Goal: Task Accomplishment & Management: Use online tool/utility

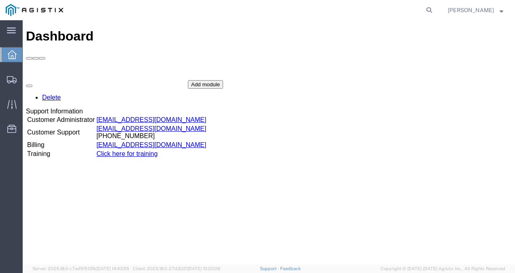
click at [431, 8] on agx-global-search at bounding box center [306, 10] width 259 height 20
click at [434, 9] on icon at bounding box center [428, 9] width 11 height 11
paste input "56747481"
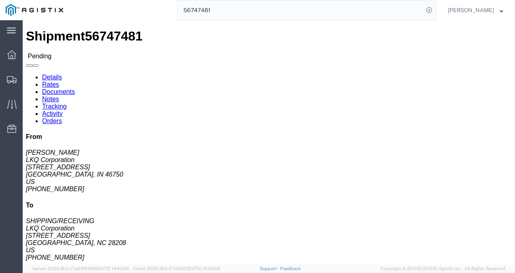
click div "Shipment Detail Ship From LKQ Corporation (DEE SNEAD) 3238 1870 Riverfork Drive…"
click link "Rates"
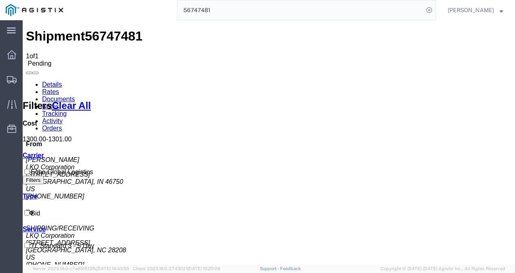
click at [55, 81] on link "Details" at bounding box center [52, 84] width 20 height 7
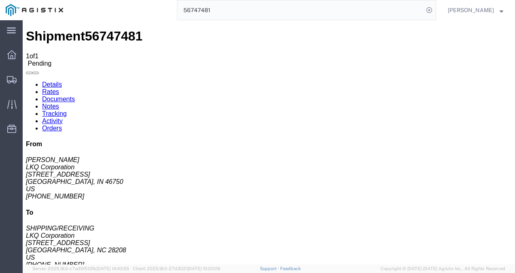
click div "Leg 1 - Truckload Vehicle 1: Standard Dry Van (53 Feet) Number of trucks: 1"
click span "56747481"
copy span "56747481"
click div "Leg 1 - Truckload Vehicle 1: Standard Dry Van (53 Feet) Number of trucks: 1"
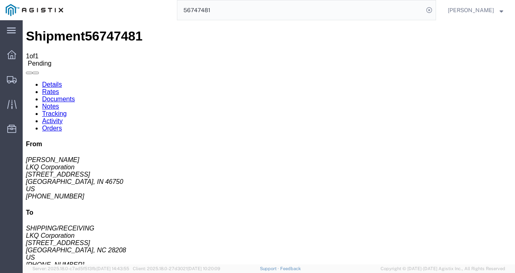
click at [274, 10] on input "56747481" at bounding box center [300, 9] width 246 height 19
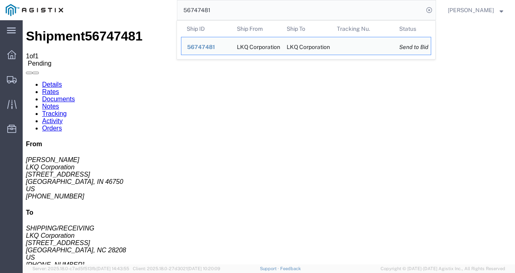
click at [274, 10] on input "56747481" at bounding box center [300, 9] width 246 height 19
paste input "655"
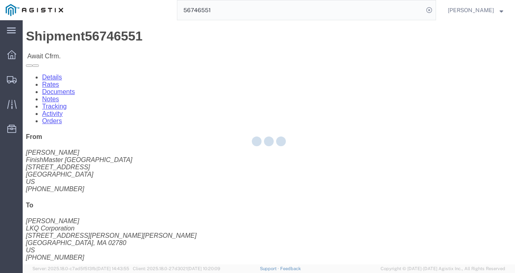
click at [271, 160] on div at bounding box center [269, 142] width 492 height 244
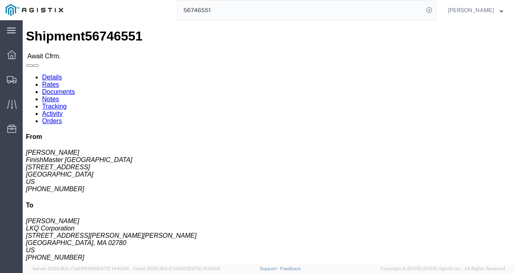
click link "Rates"
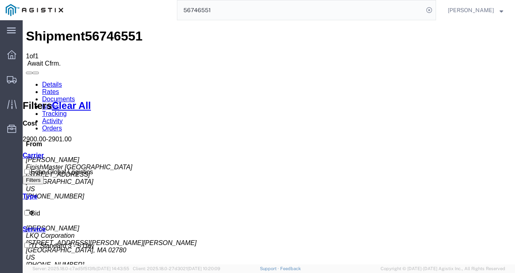
click at [87, 29] on span "56746551" at bounding box center [113, 36] width 57 height 15
copy span "56746551"
drag, startPoint x: 218, startPoint y: 177, endPoint x: 227, endPoint y: 166, distance: 14.6
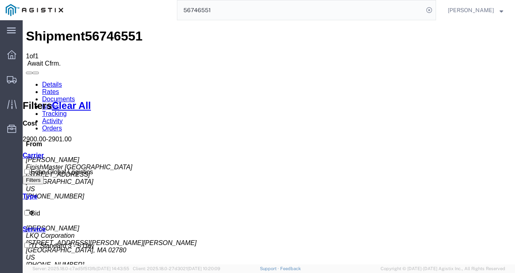
click at [278, 15] on input "56746551" at bounding box center [300, 9] width 246 height 19
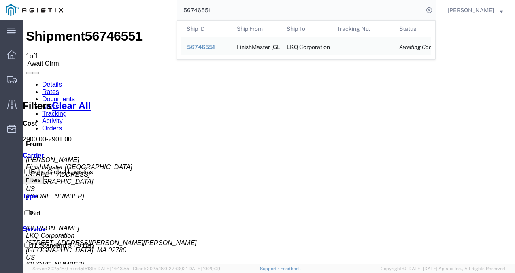
drag, startPoint x: 279, startPoint y: 14, endPoint x: 274, endPoint y: 16, distance: 6.0
click at [279, 14] on input "56746551" at bounding box center [300, 9] width 246 height 19
drag, startPoint x: 274, startPoint y: 16, endPoint x: 246, endPoint y: 32, distance: 31.6
click at [248, 20] on form "56746551 Ship ID Ship From Ship To Tracking Nu. Status Ship ID 56746551 Ship Fr…" at bounding box center [306, 10] width 259 height 20
click at [263, 19] on input "56746551" at bounding box center [300, 9] width 246 height 19
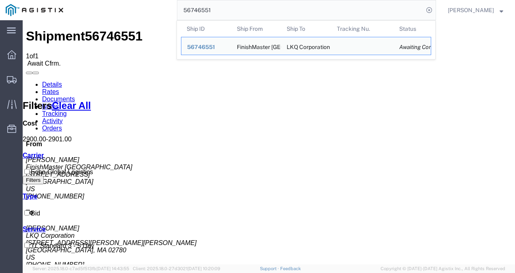
click at [261, 19] on input "56746551" at bounding box center [300, 9] width 246 height 19
click at [259, 19] on input "56746551" at bounding box center [300, 9] width 246 height 19
click at [257, 19] on input "56746551" at bounding box center [300, 9] width 246 height 19
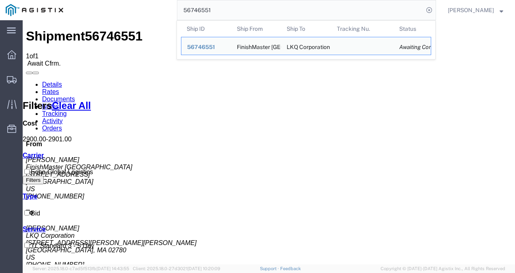
paste input "5882"
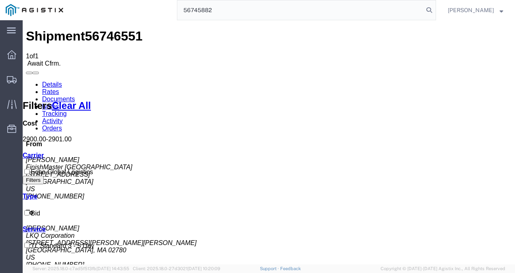
type input "56745882"
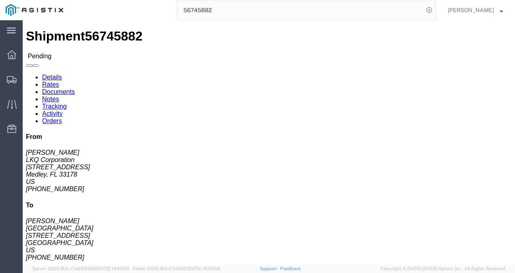
click div "Ship From LKQ Corporation (JOSE G ELLIS) 3081 11701 NW 101 RD Suite 1 Medley, F…"
click link "Notes"
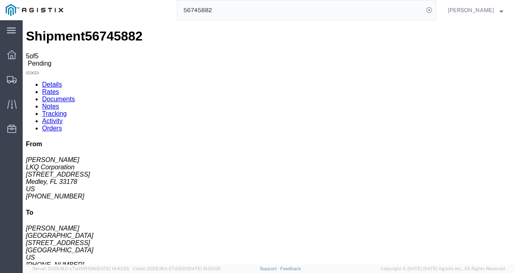
click at [59, 88] on link "Rates" at bounding box center [50, 91] width 17 height 7
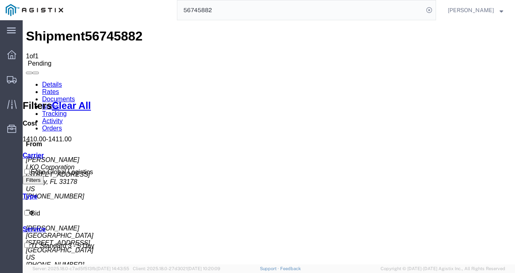
click at [51, 81] on link "Details" at bounding box center [52, 84] width 20 height 7
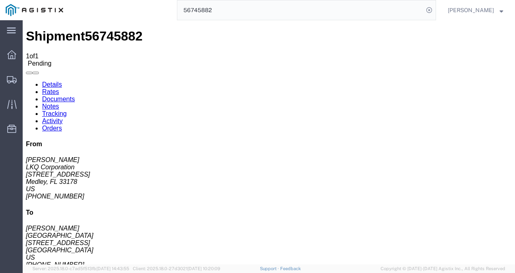
click button "Enter / Modify Bid"
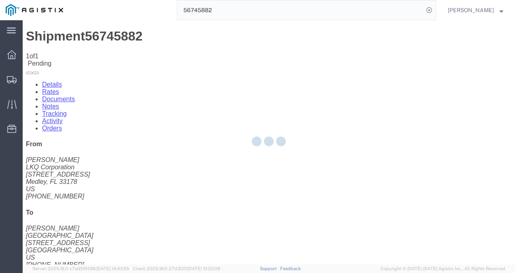
select select "4622"
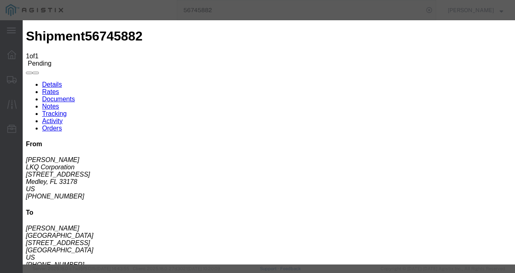
click link "ks_ga - Echo Global Logistics - TL Standard 3 - 5 Day"
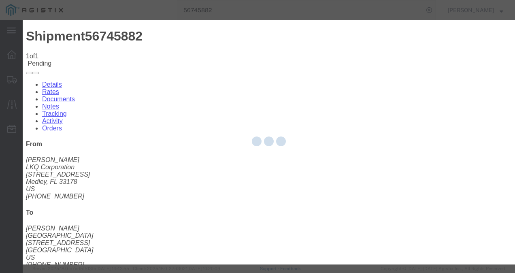
click at [153, 93] on div at bounding box center [269, 142] width 492 height 244
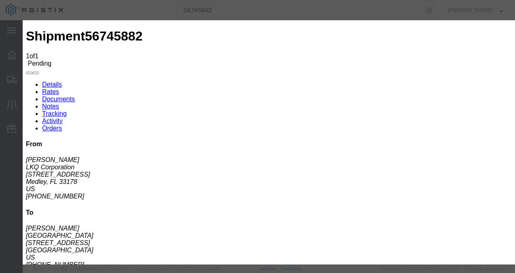
scroll to position [40, 0]
drag, startPoint x: 420, startPoint y: 126, endPoint x: 264, endPoint y: 124, distance: 156.2
click div "Select 2 Day Service 3 Axle Winch Truck 3 to 5 Day Service 96L Domestic Flat Ra…"
type input "1300"
click button "Submit"
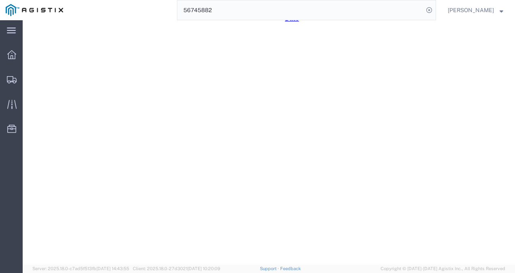
scroll to position [217, 0]
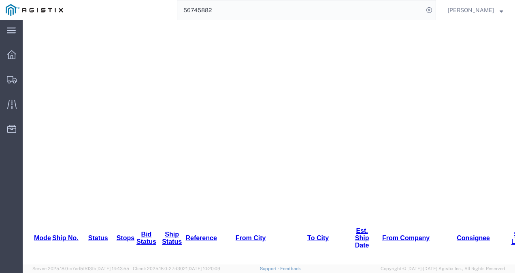
click at [282, 6] on input "56745882" at bounding box center [300, 9] width 246 height 19
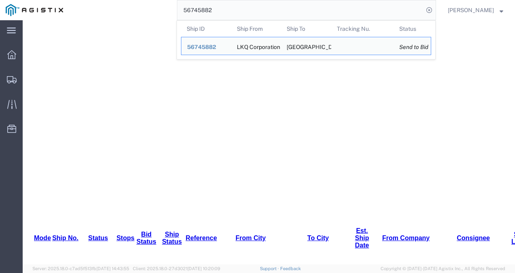
click at [282, 6] on input "56745882" at bounding box center [300, 9] width 246 height 19
paste input "6551"
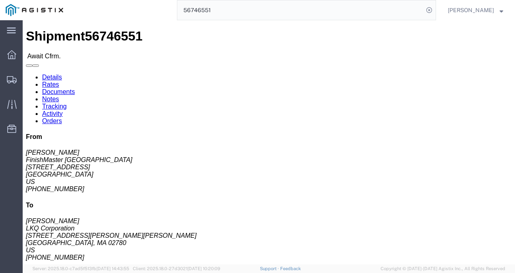
drag, startPoint x: 224, startPoint y: 137, endPoint x: 110, endPoint y: 86, distance: 124.3
click h4 "Routing & Vehicle Information"
click div "Ship From FinishMaster Grand Rapids (Steve Haner) 3370 4259 40th St. SE Grand R…"
drag, startPoint x: 196, startPoint y: 134, endPoint x: 222, endPoint y: 237, distance: 106.3
click div "Shipment Detail Ship From FinishMaster Grand Rapids (Steve Haner) 3370 4259 40t…"
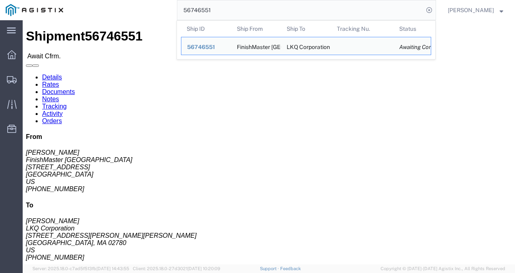
click at [233, 9] on input "56746551" at bounding box center [300, 9] width 246 height 19
paste input "310"
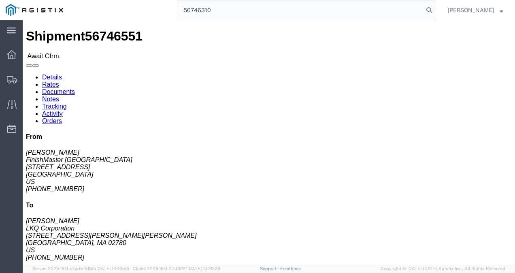
type input "56746310"
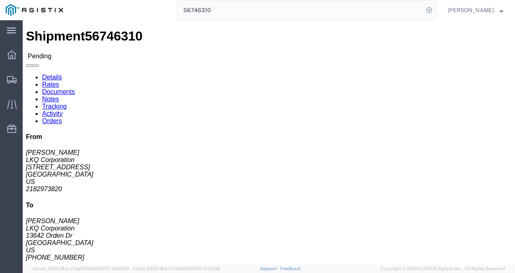
click div "Leg 1 - Truckload Vehicle 1: Standard Dry Van (53 Feet) Number of trucks: 1"
click button "Enter / Modify Bid"
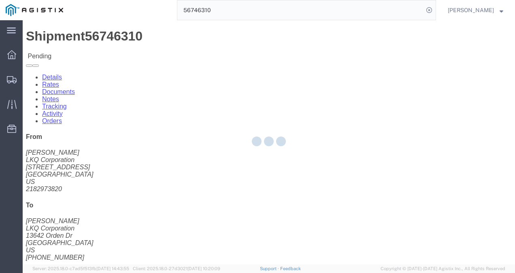
select select "4622"
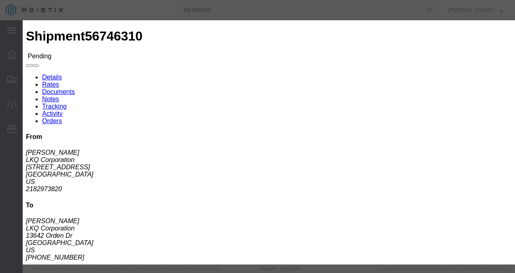
click link "ks_ga - Echo Global Logistics - TL Standard 3 - 5 Day"
drag, startPoint x: 414, startPoint y: 162, endPoint x: 291, endPoint y: 161, distance: 122.6
click div "Select 2 Day Service 3 Axle Winch Truck 3 to 5 Day Service 96L Domestic Flat Ra…"
type input "3"
type input "2500"
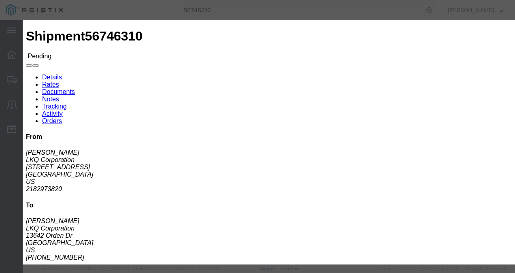
click button "Submit"
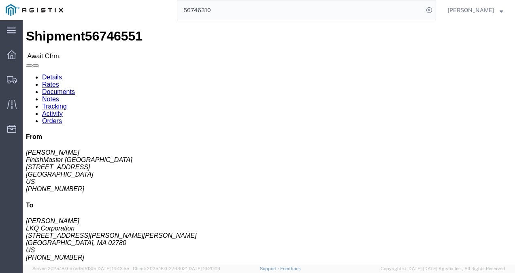
click div "Leg 1 - Truckload Vehicle 1: Standard Dry Van (53 Feet) Number of trucks: 1"
click link "Rates"
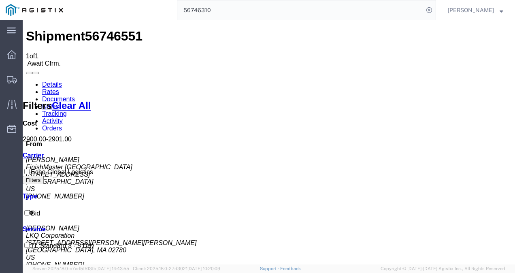
click at [51, 81] on link "Details" at bounding box center [52, 84] width 20 height 7
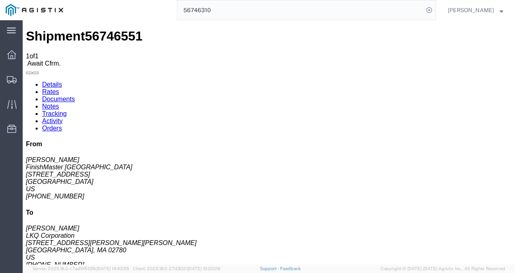
click div "Leg 1 - Truckload Vehicle 1: Standard Dry Van (53 Feet) Number of trucks: 1"
click div "Ship From FinishMaster Grand Rapids (Steve Haner) 3370 4259 40th St. SE Grand R…"
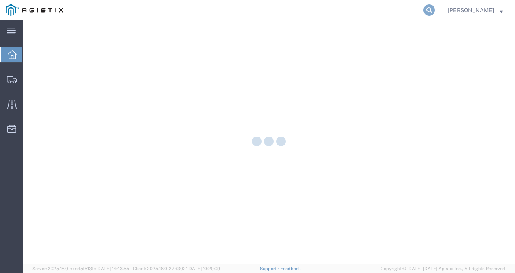
click at [435, 5] on icon at bounding box center [428, 9] width 11 height 11
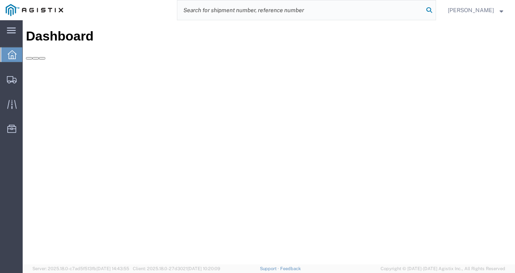
paste input "56746310"
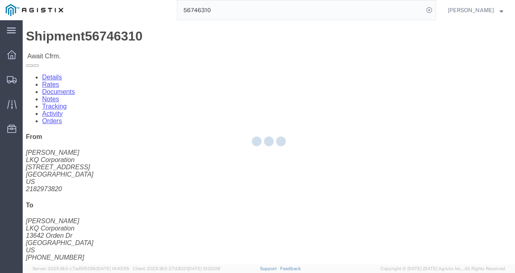
click at [254, 162] on div at bounding box center [269, 142] width 492 height 244
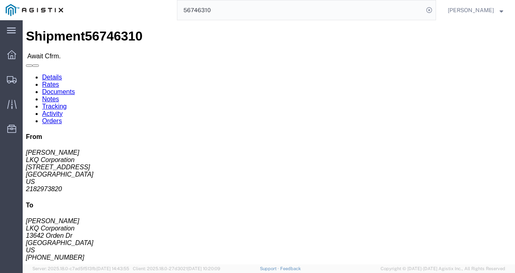
click div "Ship From LKQ Corporation ([PERSON_NAME]) 3118 [STREET_ADDRESS] 2182973820 [EMA…"
click div "Shipment Detail Ship From LKQ Corporation ([PERSON_NAME]) 3118 [STREET_ADDRESS]…"
click span "56746310"
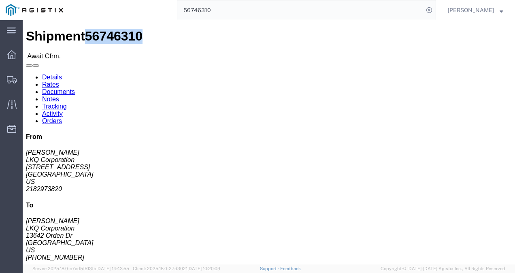
copy span "56746310"
click div "Leg 1 - Truckload Vehicle 1: Standard Dry Van (53 Feet) Number of trucks: 1"
click at [296, 12] on input "56746310" at bounding box center [300, 9] width 246 height 19
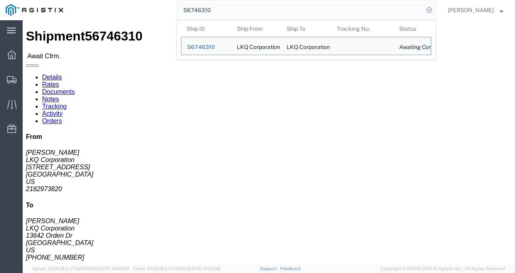
drag, startPoint x: 296, startPoint y: 12, endPoint x: 259, endPoint y: 28, distance: 40.4
click at [296, 12] on input "56746310" at bounding box center [300, 9] width 246 height 19
paste input "5882"
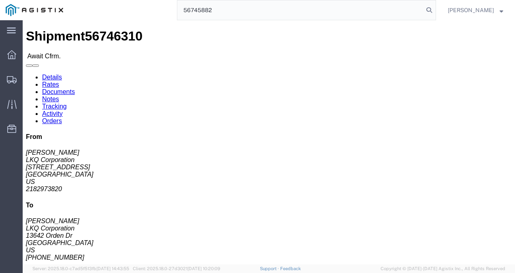
type input "56745882"
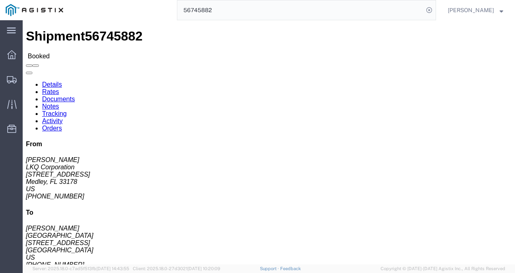
click div "Leg 1 - Truckload Vehicle 1: Standard Dry Van (53 Feet) Number of trucks: 1"
